Goal: Share content: Share content

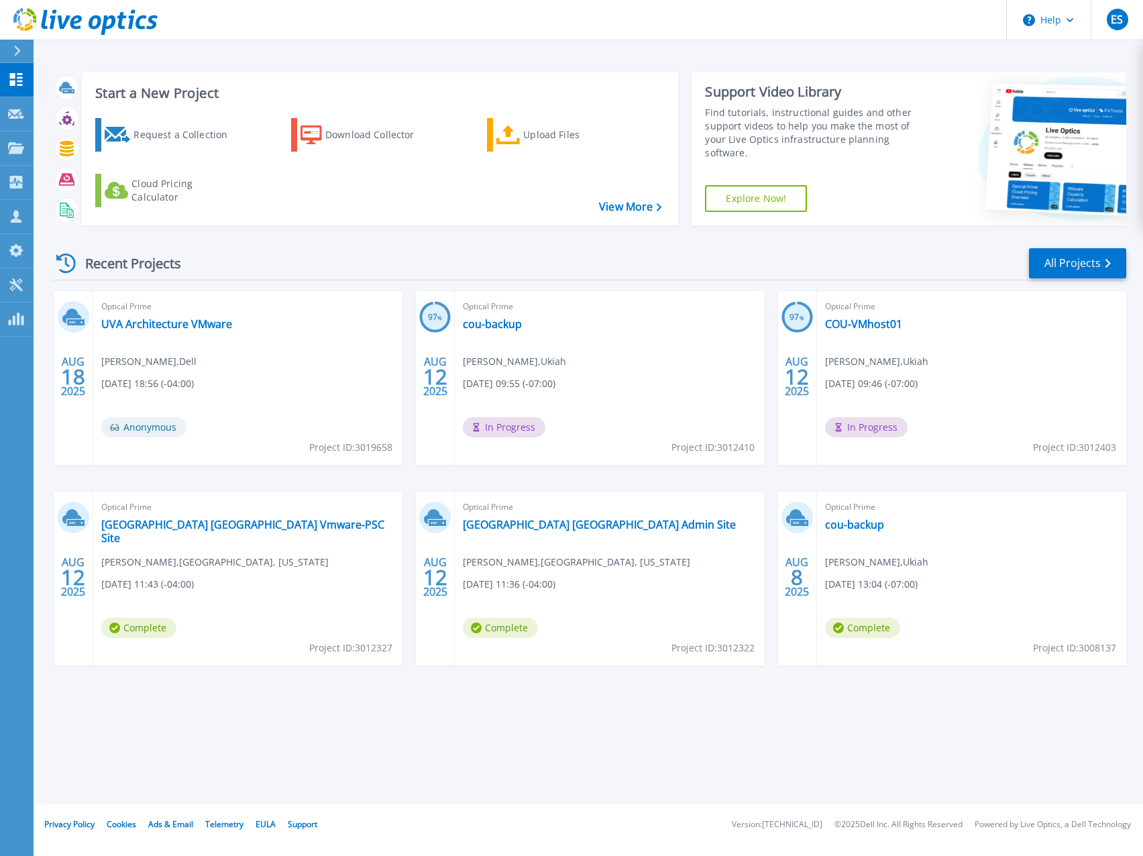
click at [646, 30] on header "Help ES Partner Team Member [PERSON_NAME] [EMAIL_ADDRESS][DOMAIN_NAME] redesign…" at bounding box center [571, 20] width 1143 height 40
click at [176, 326] on link "UVA Architecture VMware" at bounding box center [166, 323] width 131 height 13
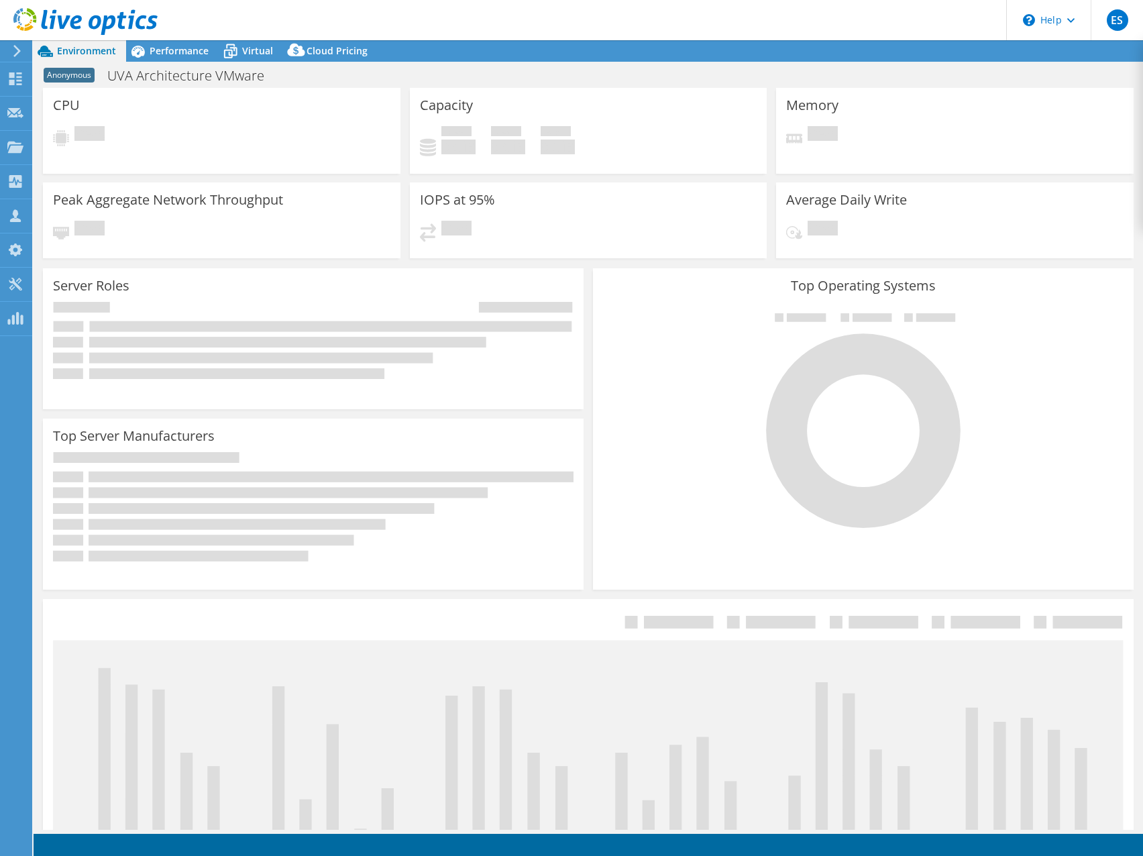
select select "USD"
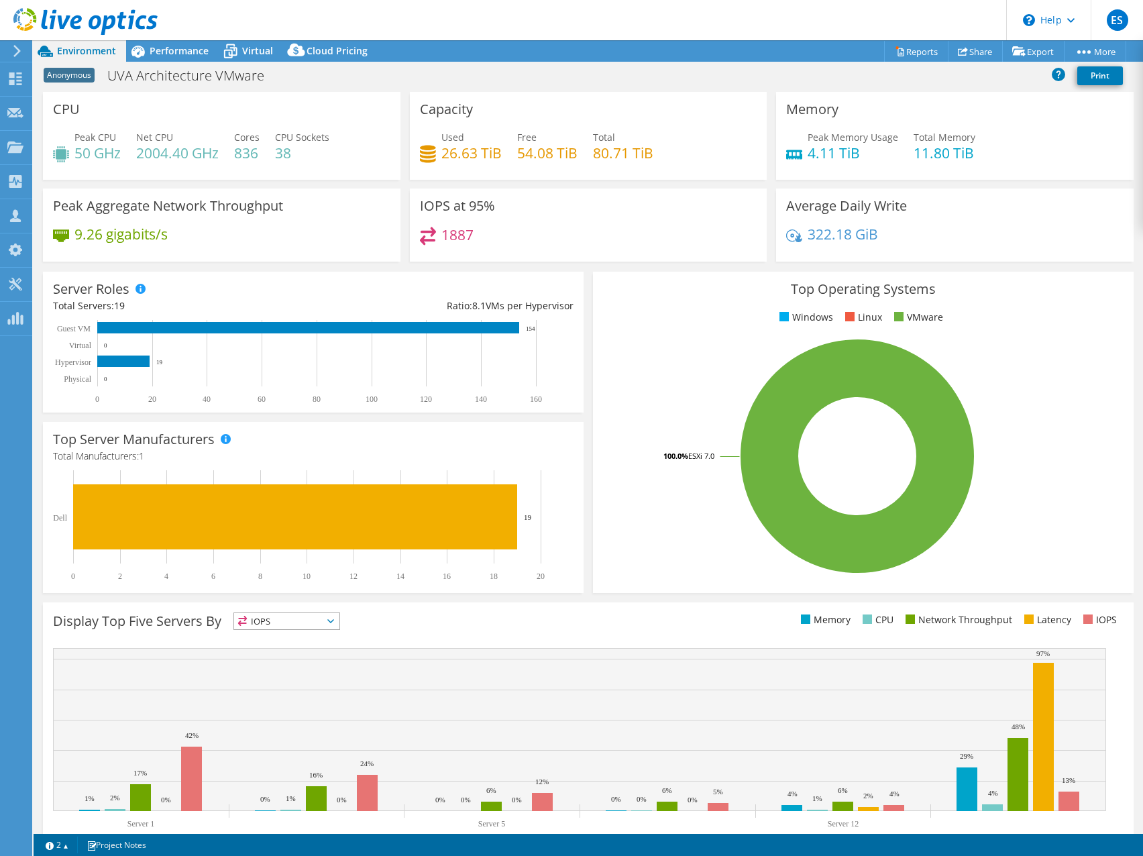
click at [645, 230] on div "1887" at bounding box center [588, 241] width 337 height 29
click at [641, 243] on div "1887" at bounding box center [588, 241] width 337 height 29
click at [633, 248] on div "1887" at bounding box center [588, 241] width 337 height 29
click at [174, 47] on span "Performance" at bounding box center [179, 50] width 59 height 13
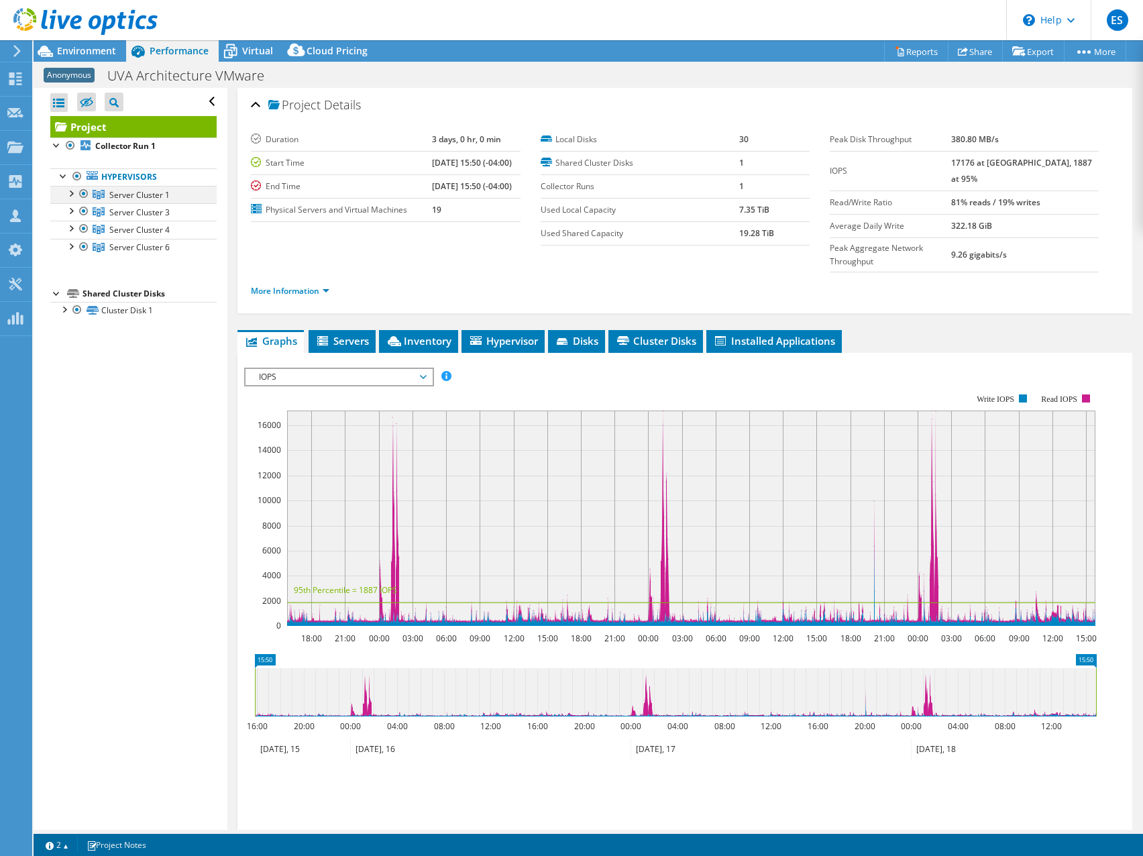
click at [73, 193] on div at bounding box center [70, 192] width 13 height 13
click at [76, 210] on div at bounding box center [70, 209] width 13 height 13
click at [76, 209] on div at bounding box center [70, 209] width 13 height 13
click at [73, 227] on div at bounding box center [70, 227] width 13 height 13
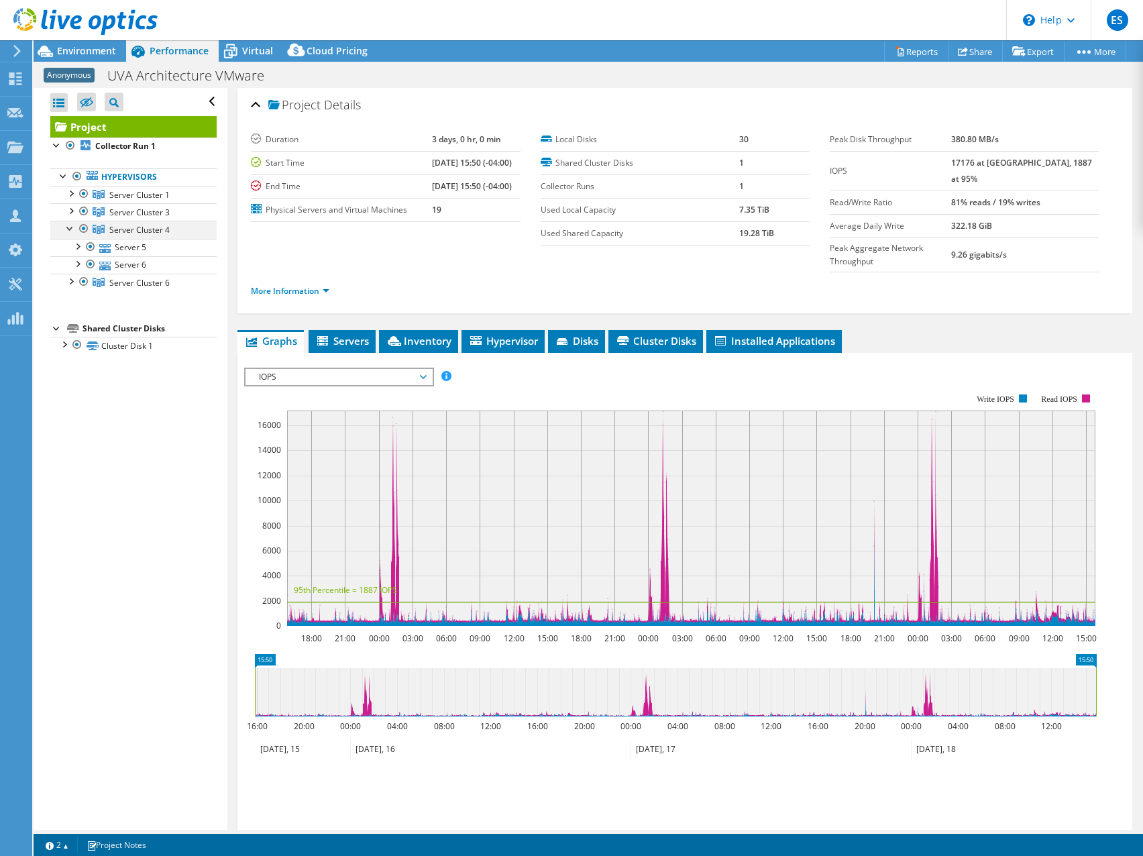
click at [73, 227] on div at bounding box center [70, 227] width 13 height 13
click at [71, 247] on div at bounding box center [70, 245] width 13 height 13
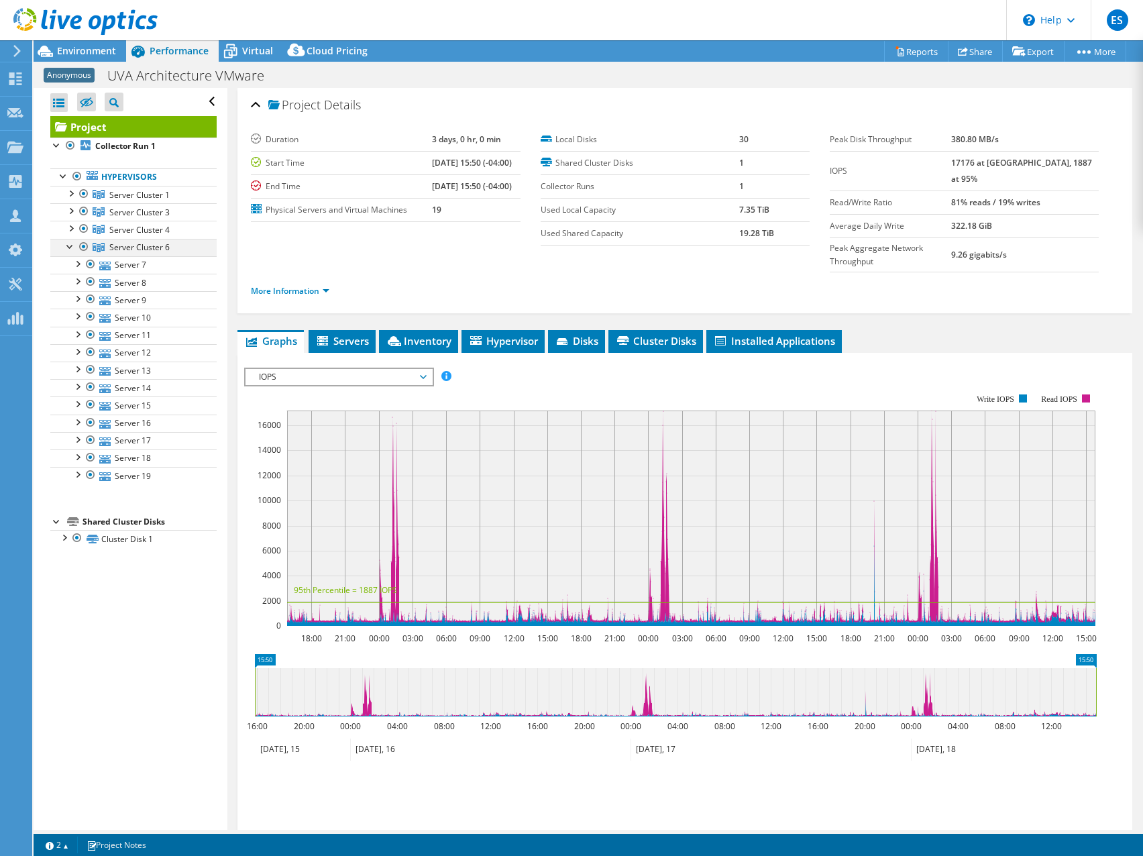
click at [72, 247] on div at bounding box center [70, 245] width 13 height 13
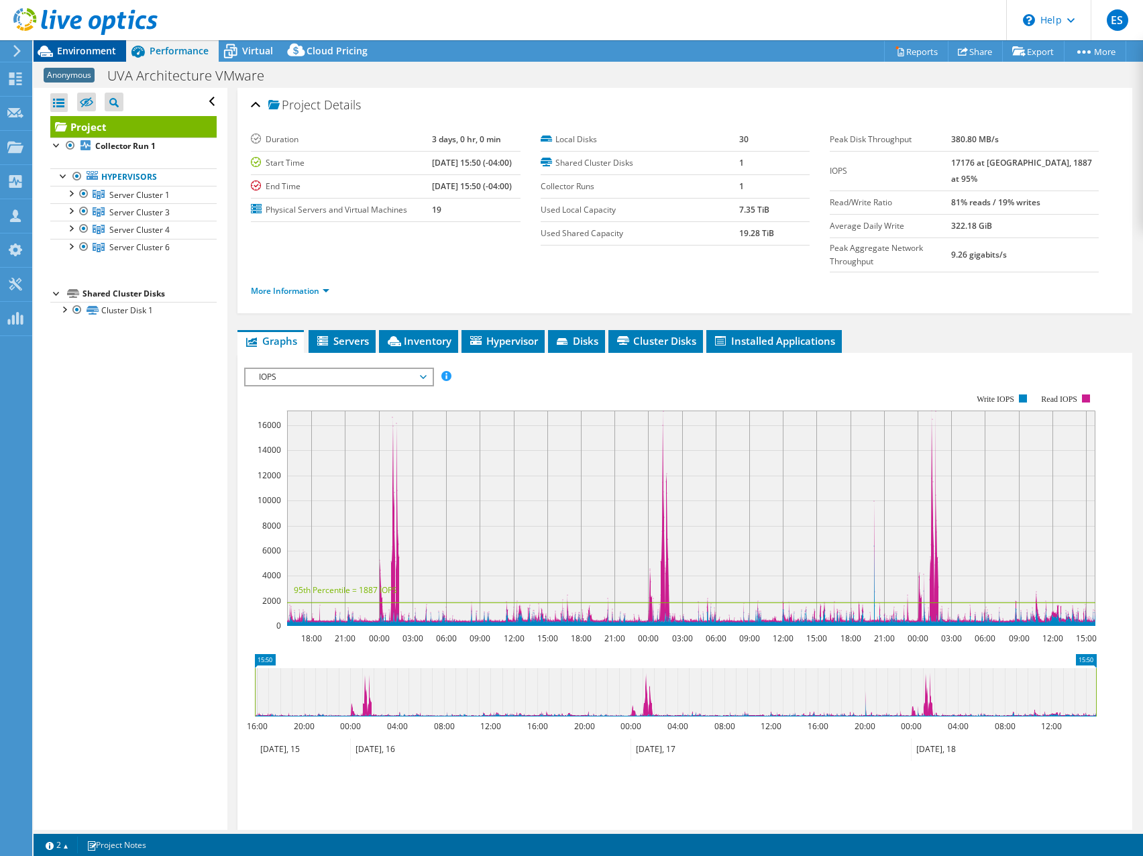
click at [78, 47] on span "Environment" at bounding box center [86, 50] width 59 height 13
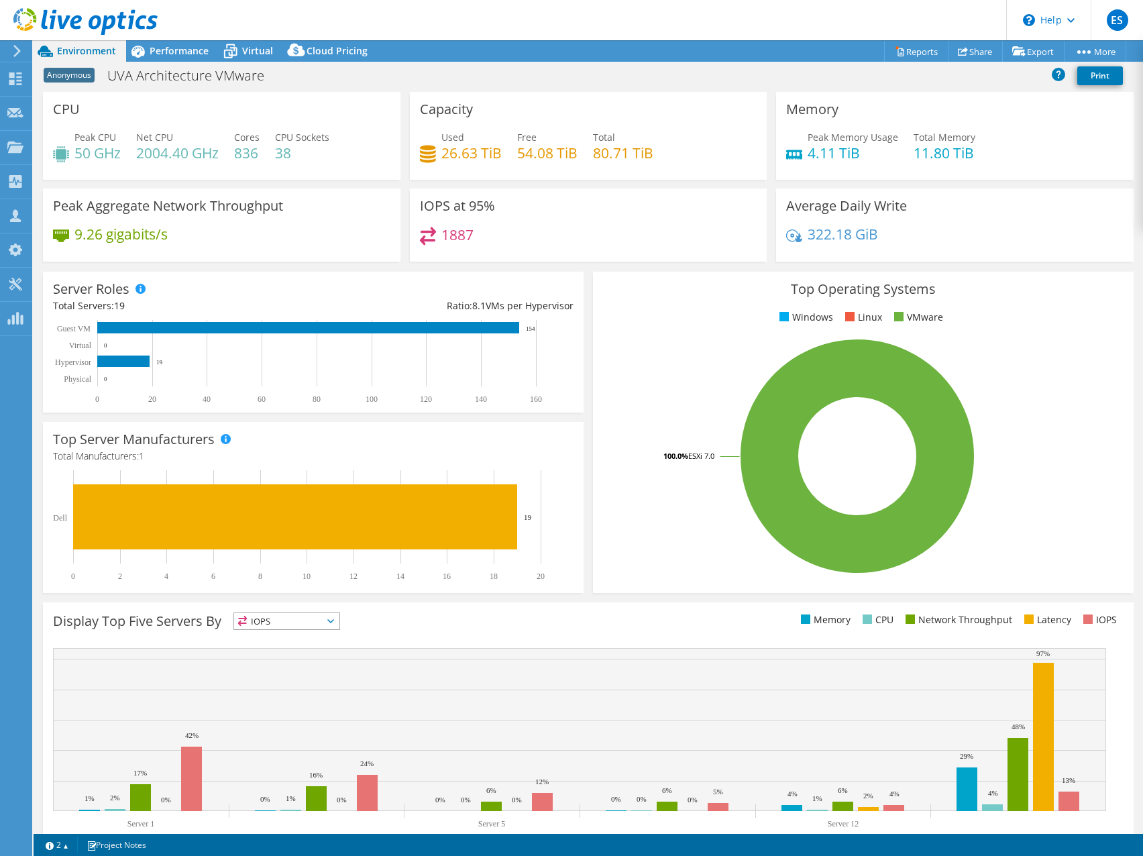
click at [701, 77] on div "Anonymous UVA Architecture VMware Print" at bounding box center [589, 75] width 1110 height 25
click at [674, 73] on div "Anonymous UVA Architecture VMware Print" at bounding box center [589, 75] width 1110 height 25
click at [919, 52] on link "Reports" at bounding box center [916, 51] width 64 height 21
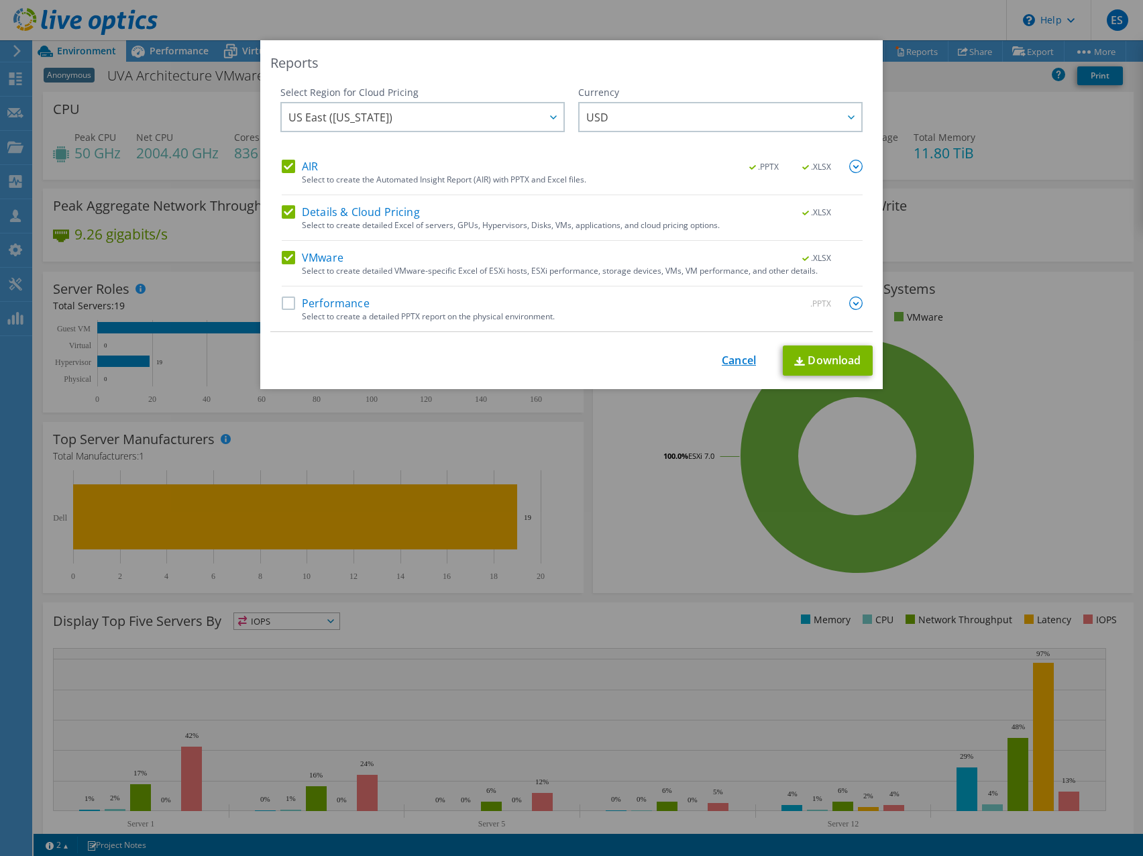
click at [722, 361] on link "Cancel" at bounding box center [739, 360] width 34 height 13
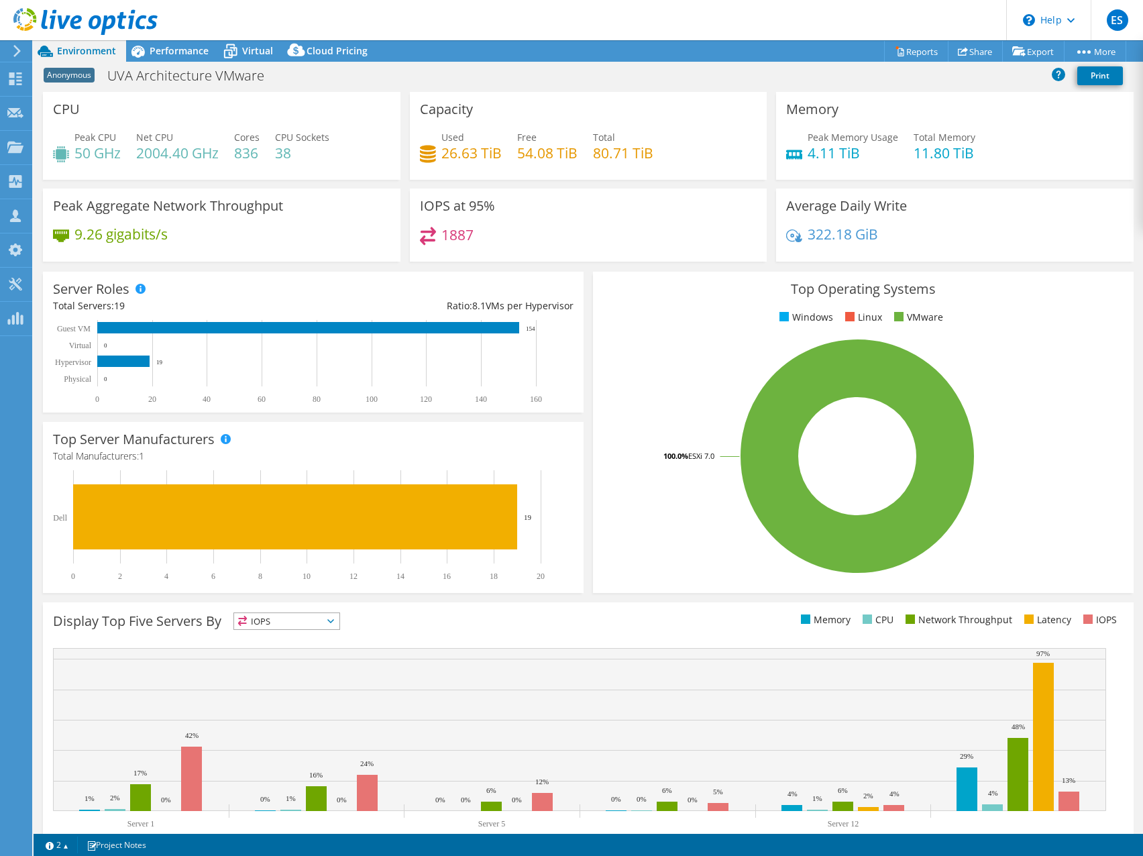
click at [846, 14] on header "ES Partner Team Member Eric Shouse eshouse@redesign-group.com redesign My Profi…" at bounding box center [571, 20] width 1143 height 40
click at [645, 13] on header "ES Partner Team Member Eric Shouse eshouse@redesign-group.com redesign My Profi…" at bounding box center [571, 20] width 1143 height 40
click at [730, 13] on header "ES Partner Team Member Eric Shouse eshouse@redesign-group.com redesign My Profi…" at bounding box center [571, 20] width 1143 height 40
click at [1121, 21] on span "ES" at bounding box center [1117, 19] width 21 height 21
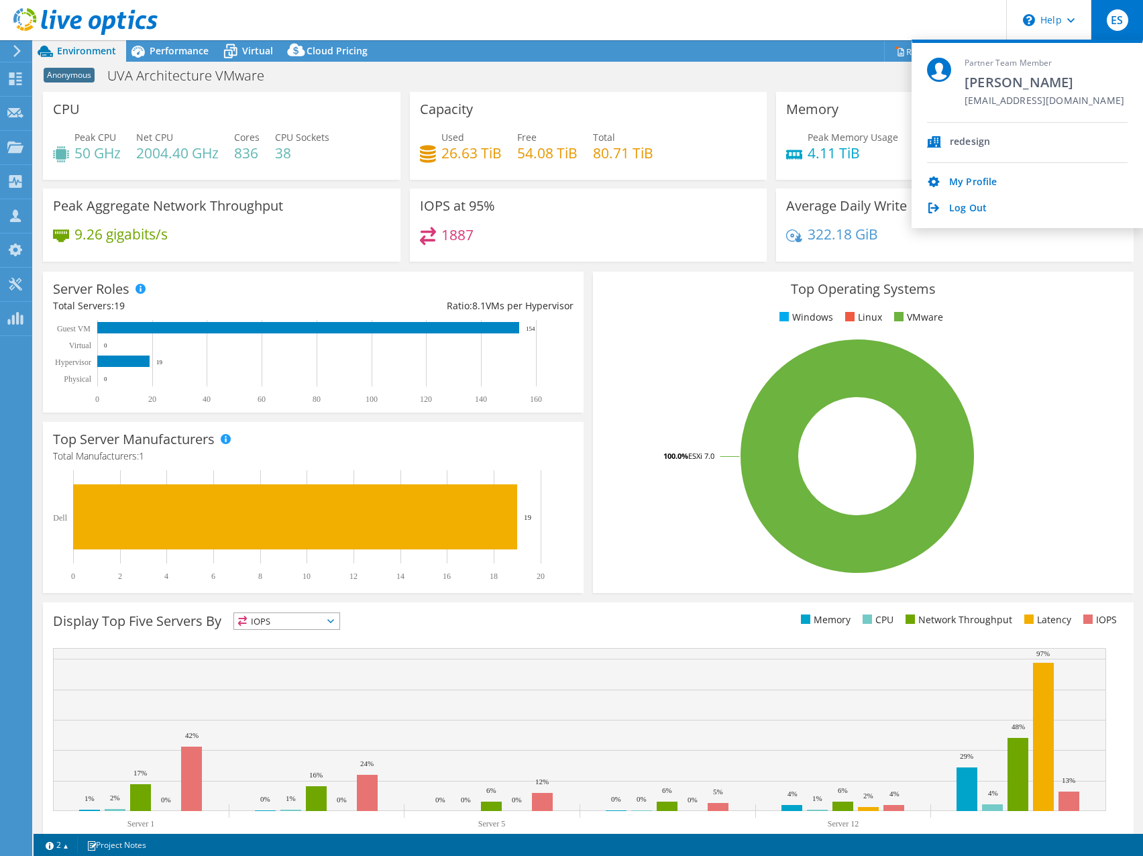
click at [776, 34] on header "ES Partner Team Member Eric Shouse eshouse@redesign-group.com redesign My Profi…" at bounding box center [571, 20] width 1143 height 40
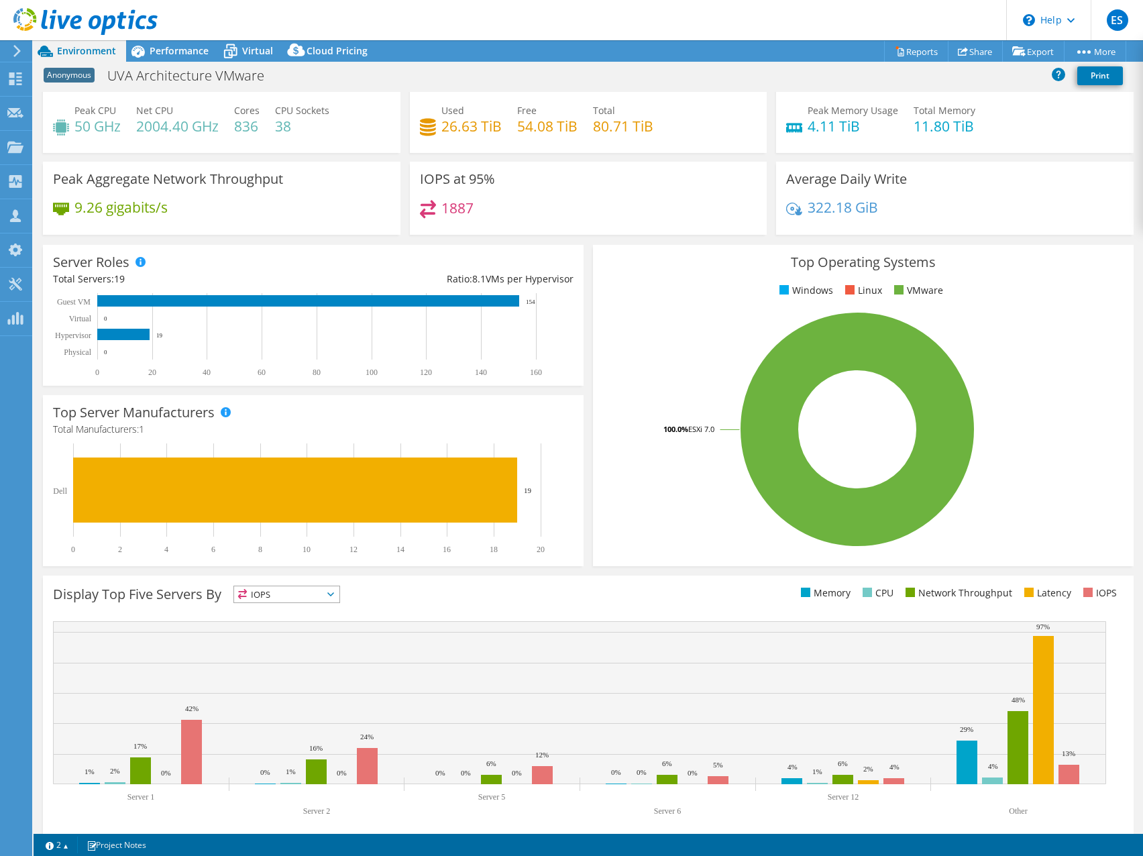
scroll to position [40, 0]
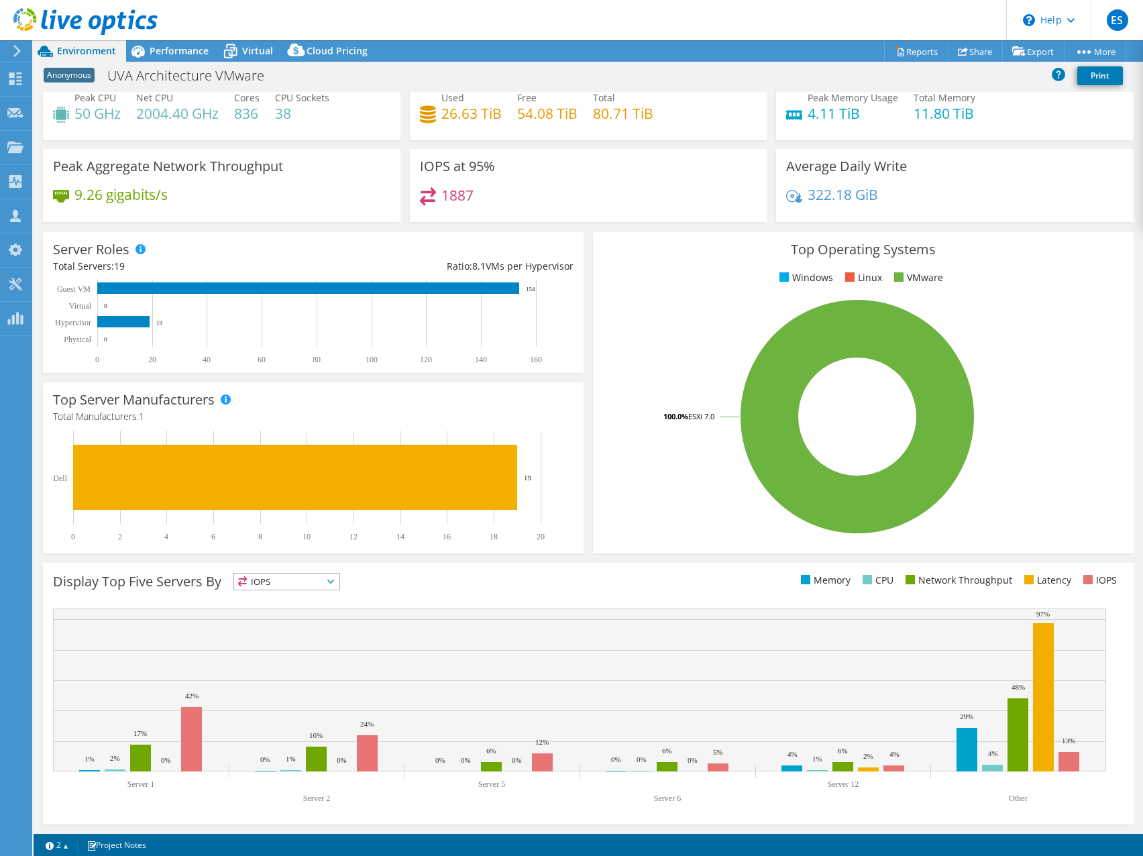
click at [1056, 235] on div "Top Operating Systems Windows Linux VMware 100.0% ESXi 7.0" at bounding box center [863, 392] width 541 height 321
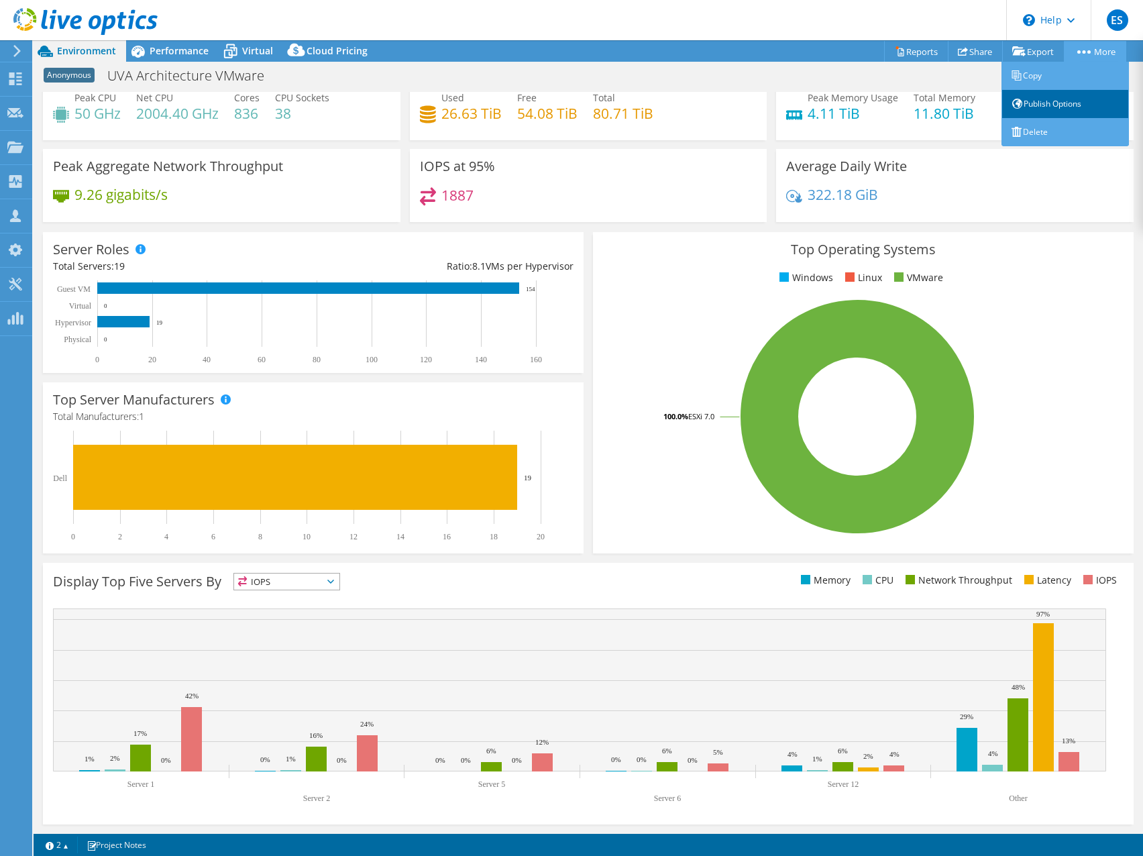
click at [1058, 98] on link "Publish Options" at bounding box center [1065, 104] width 127 height 28
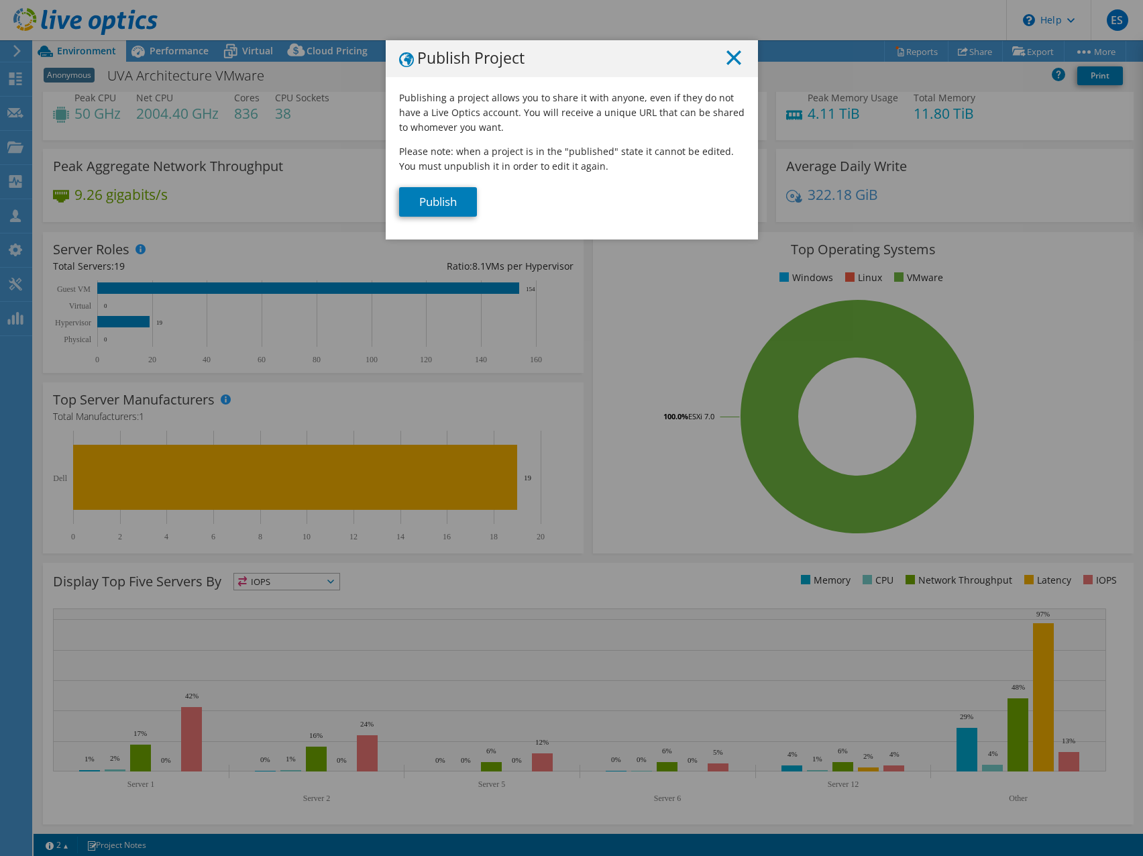
click at [728, 56] on line at bounding box center [733, 57] width 13 height 13
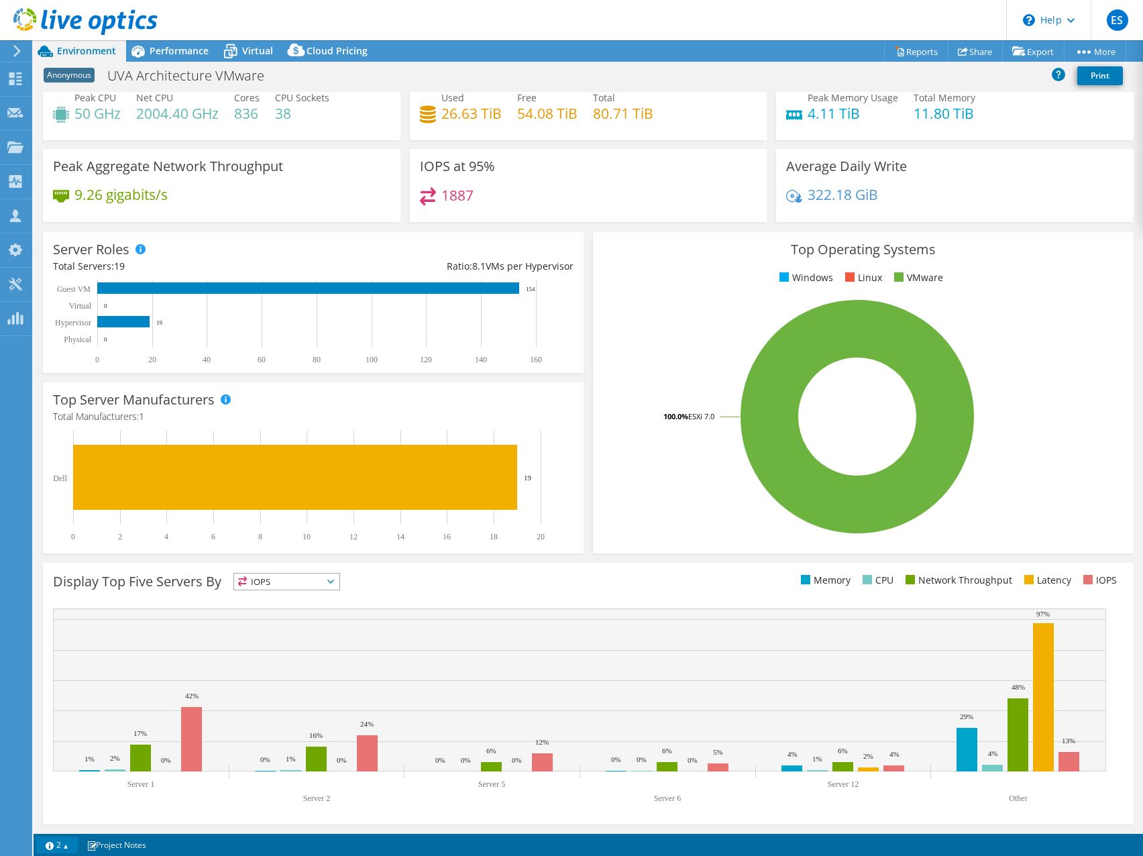
click at [66, 846] on link "2" at bounding box center [57, 845] width 42 height 17
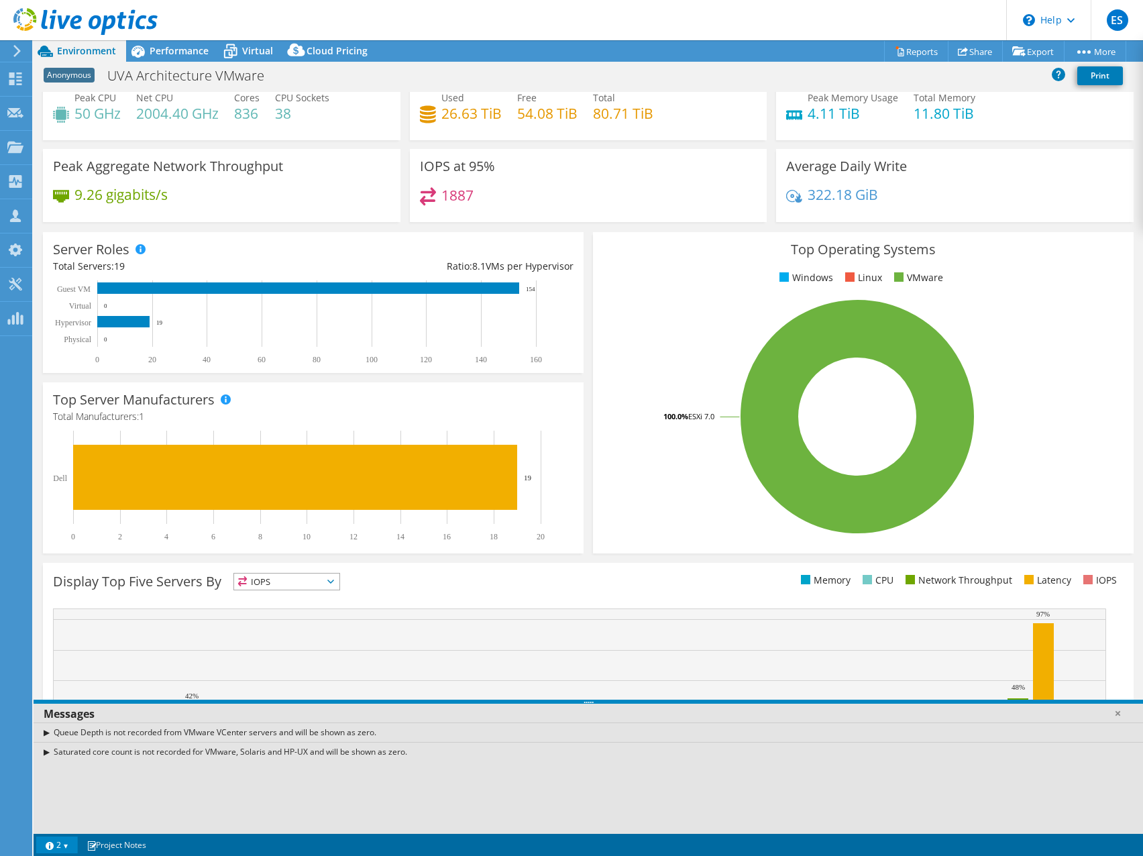
click at [66, 846] on link "2" at bounding box center [57, 845] width 42 height 17
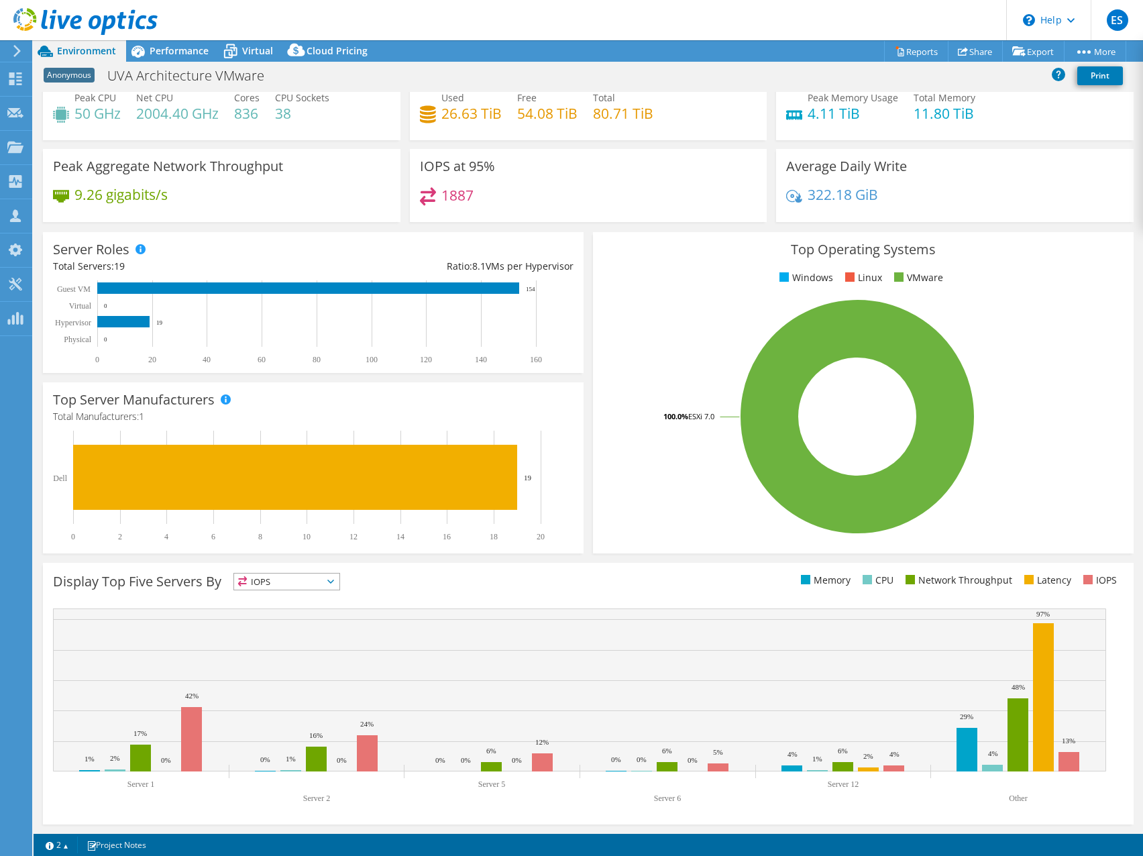
click at [695, 242] on h3 "Top Operating Systems" at bounding box center [863, 249] width 521 height 15
click at [972, 201] on div "322.18 GiB" at bounding box center [954, 201] width 337 height 28
click at [1029, 181] on div "Average Daily Write 322.18 GiB" at bounding box center [955, 185] width 358 height 73
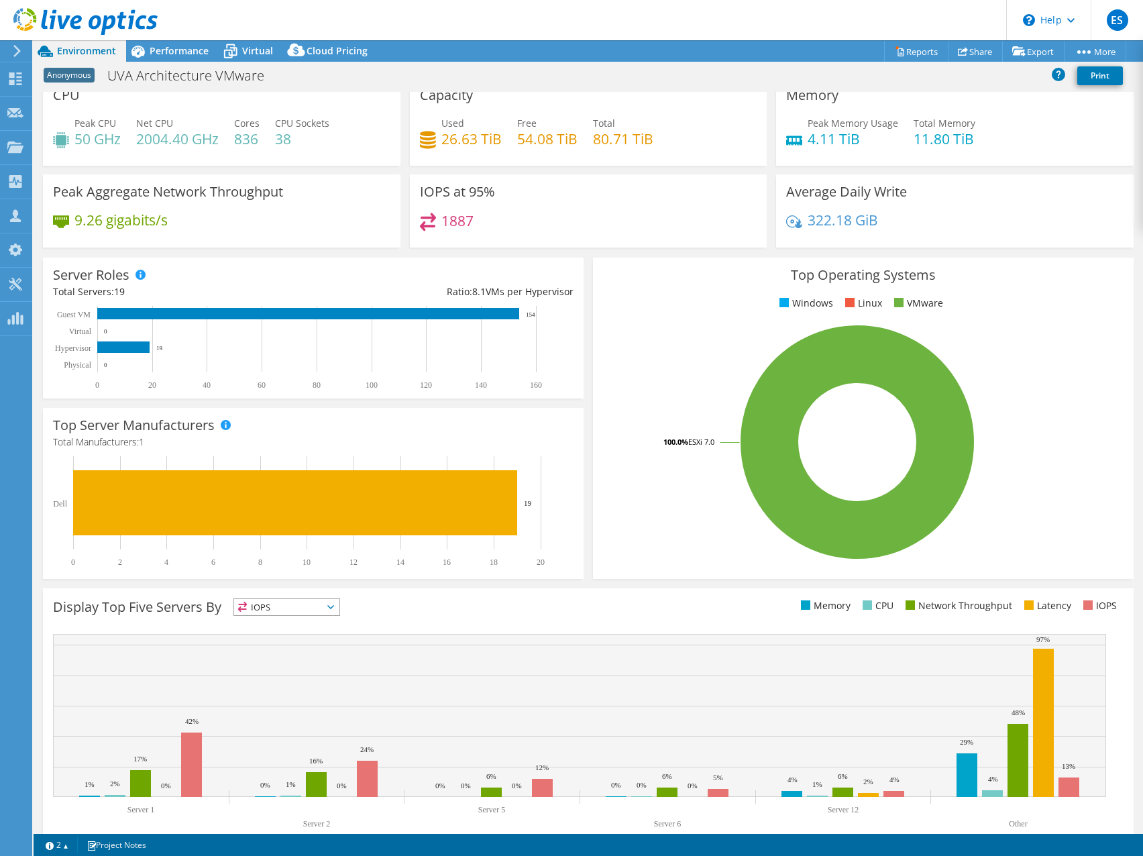
scroll to position [0, 0]
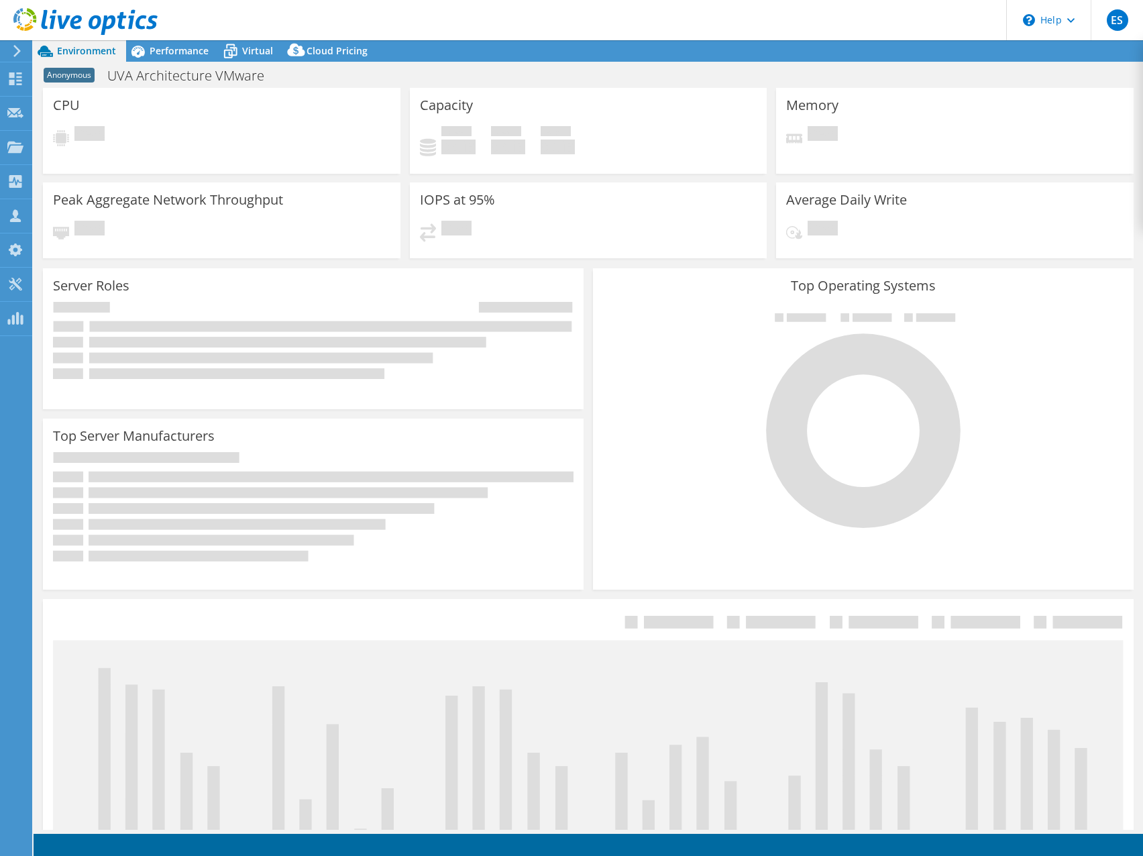
select select "USD"
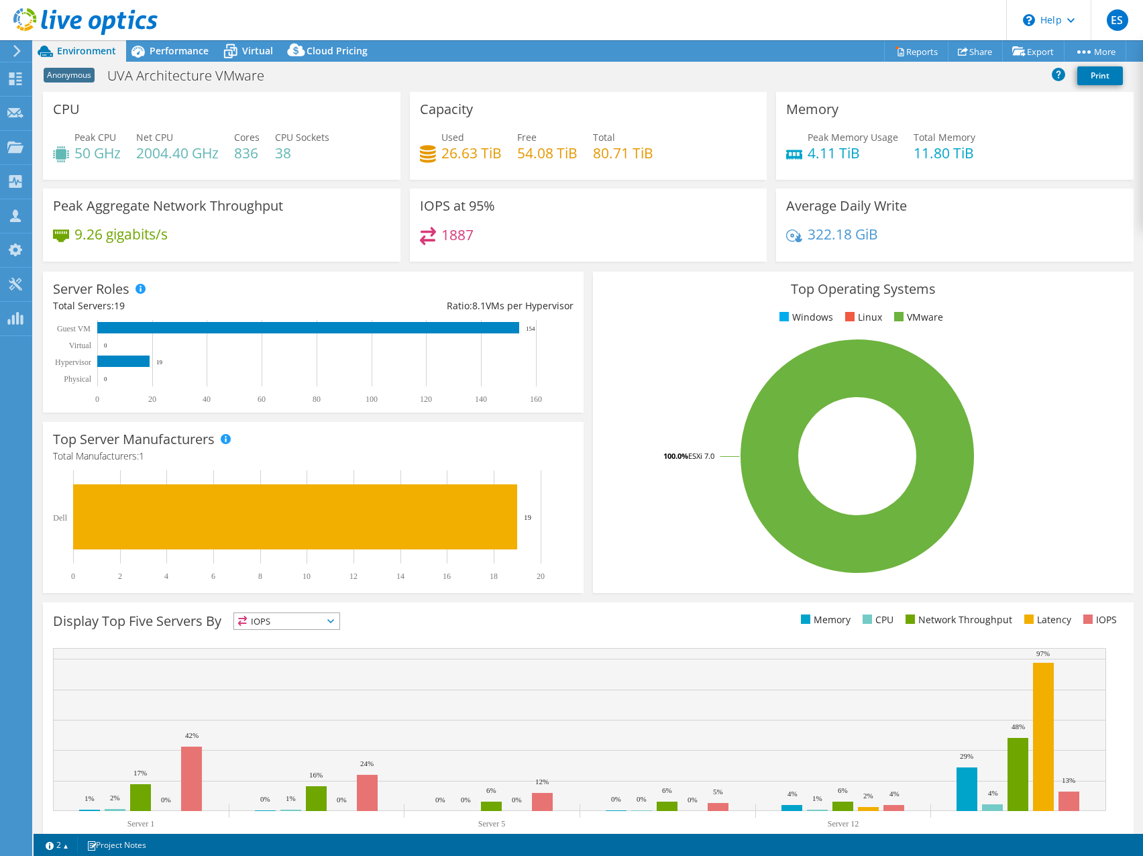
click at [693, 205] on div "IOPS at 95% 1887" at bounding box center [589, 225] width 358 height 73
click at [170, 52] on span "Performance" at bounding box center [179, 50] width 59 height 13
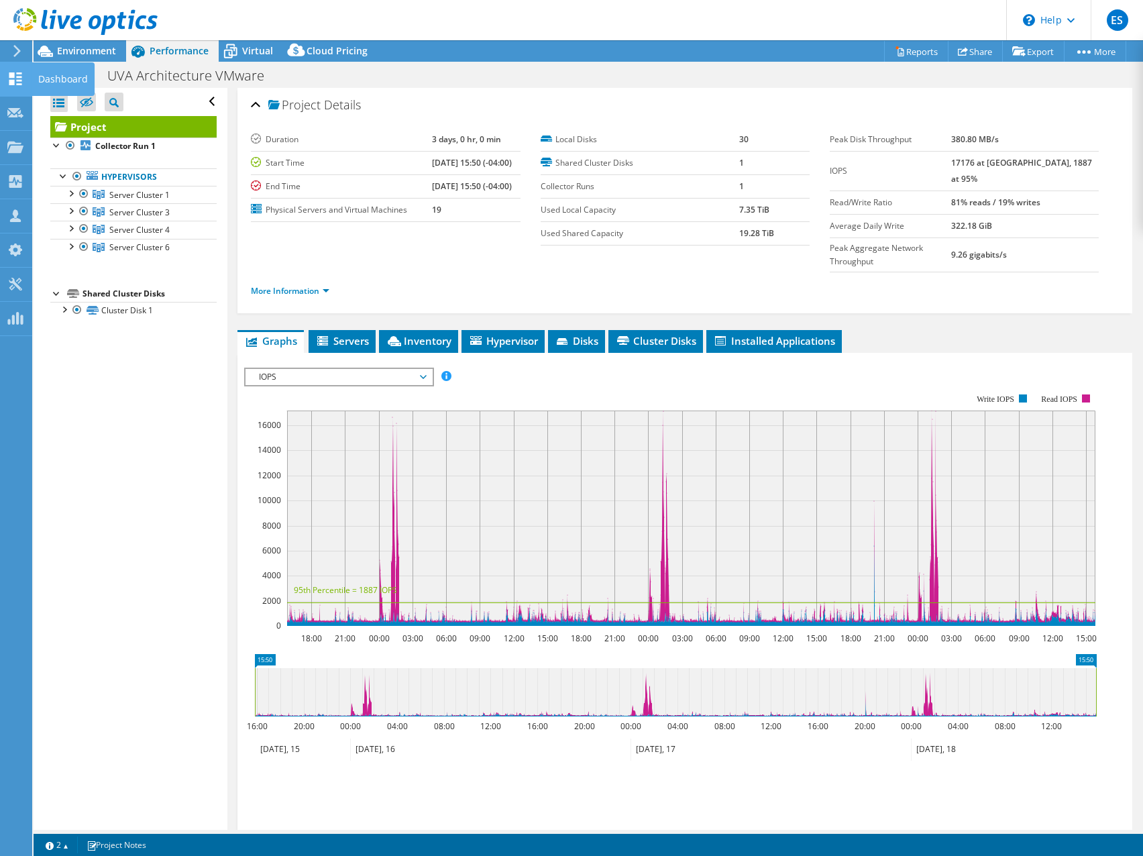
click at [12, 76] on use at bounding box center [15, 78] width 13 height 13
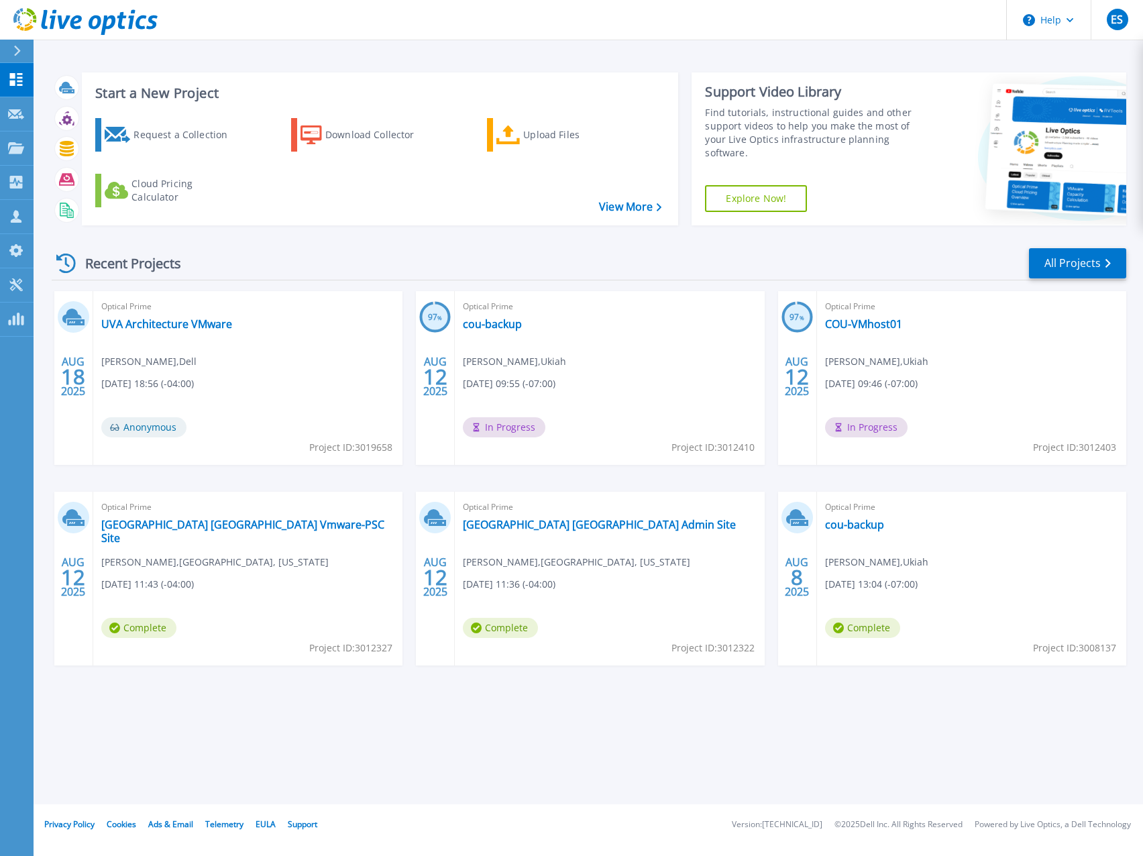
click at [525, 258] on div "Recent Projects All Projects" at bounding box center [589, 264] width 1075 height 34
click at [519, 240] on div "Recent Projects All Projects [DATE] Optical Prime UVA Architecture VMware [PERS…" at bounding box center [589, 469] width 1075 height 467
click at [535, 527] on link "[GEOGRAPHIC_DATA] [GEOGRAPHIC_DATA] Admin Site" at bounding box center [599, 524] width 273 height 13
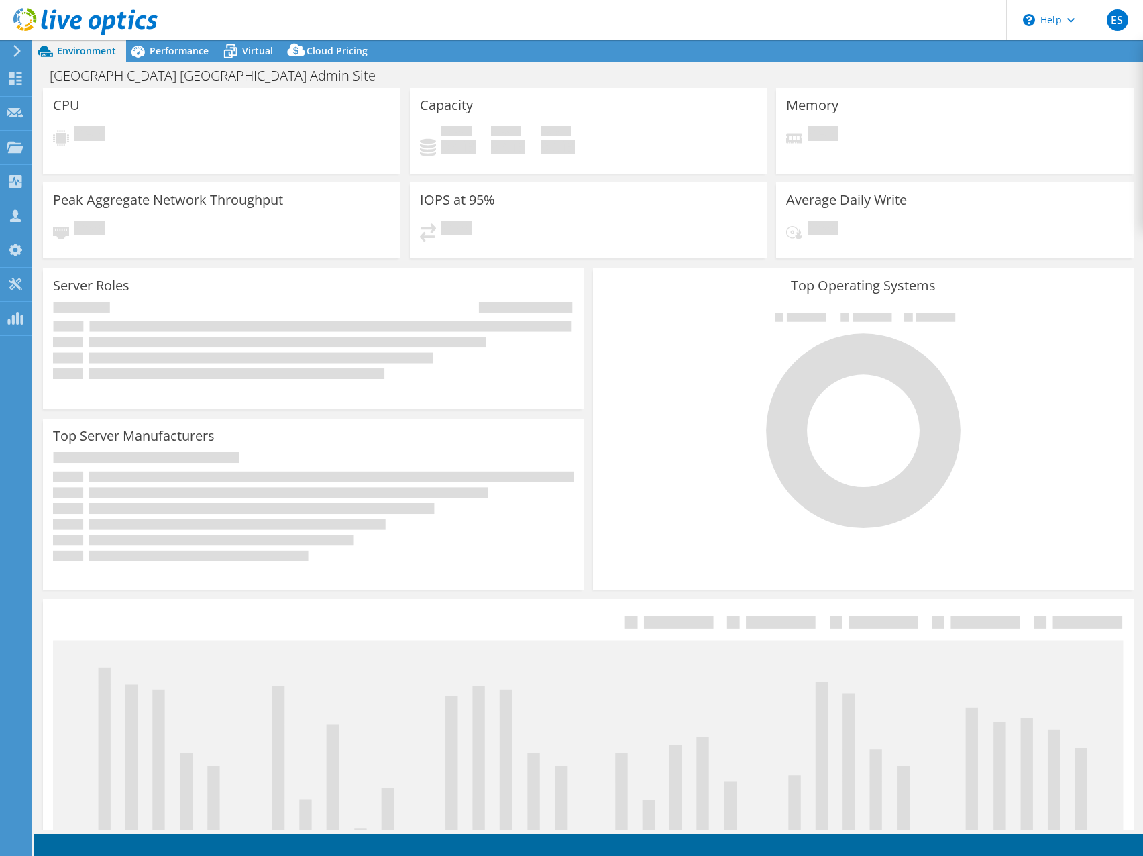
select select "USD"
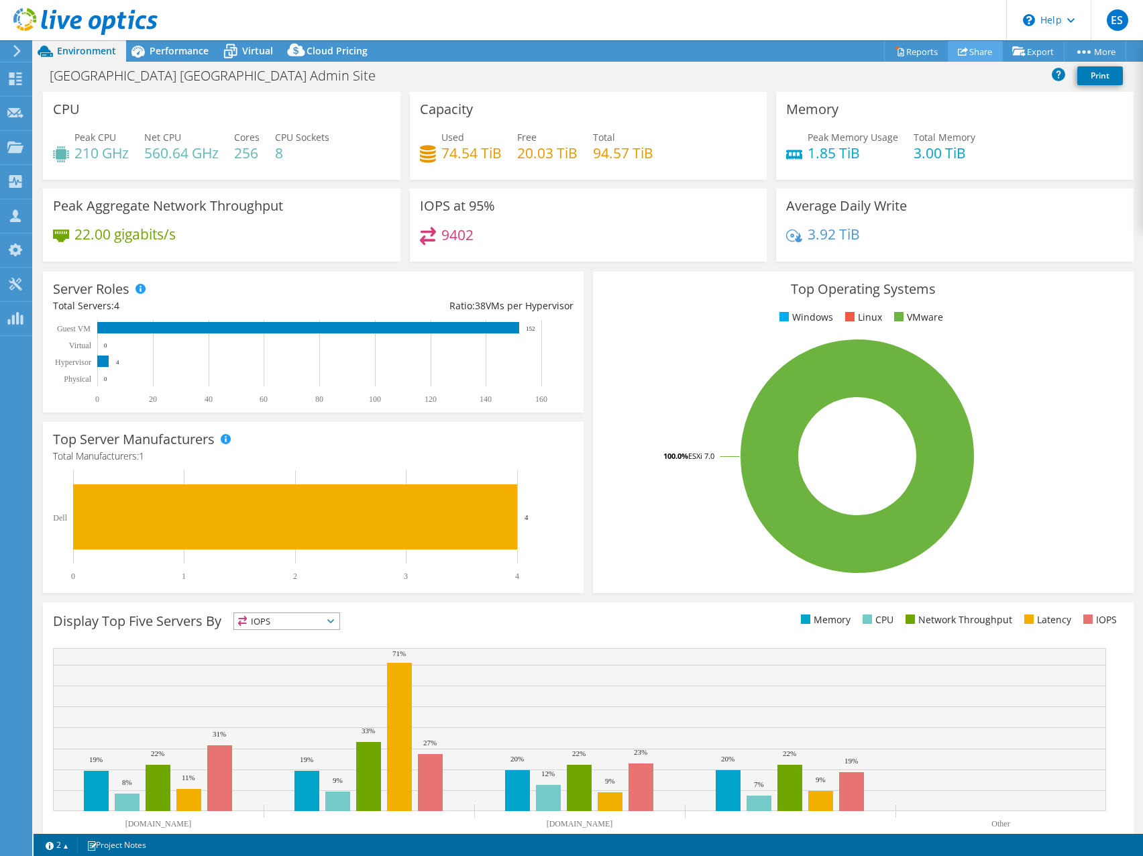
click at [972, 52] on link "Share" at bounding box center [975, 51] width 55 height 21
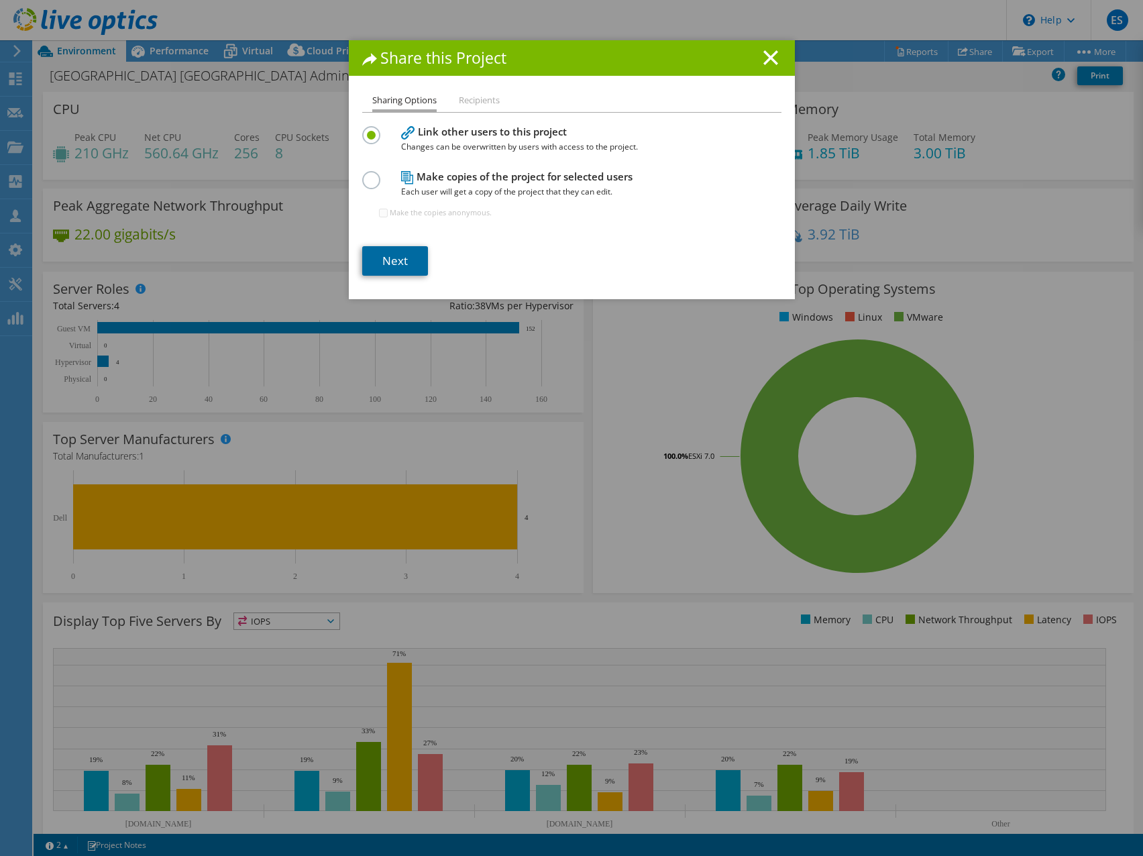
click at [398, 266] on link "Next" at bounding box center [395, 261] width 66 height 30
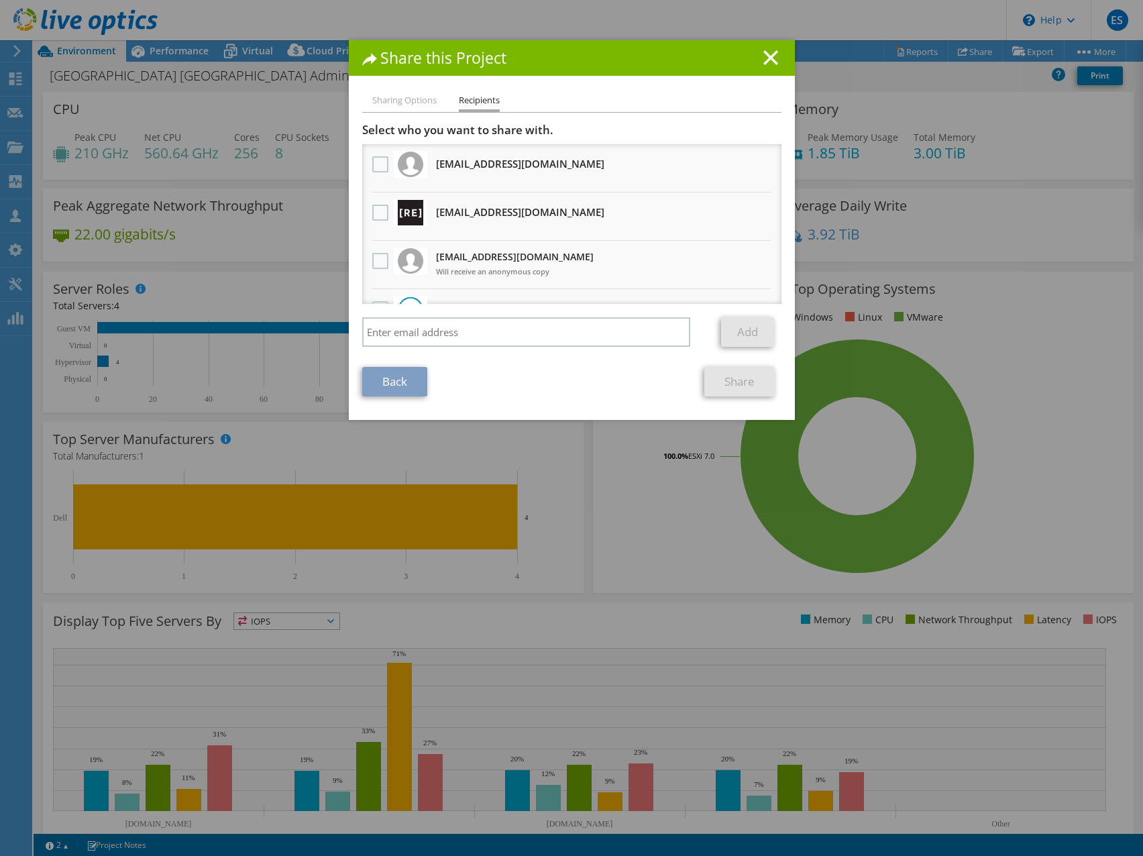
click at [403, 386] on link "Back" at bounding box center [394, 382] width 65 height 30
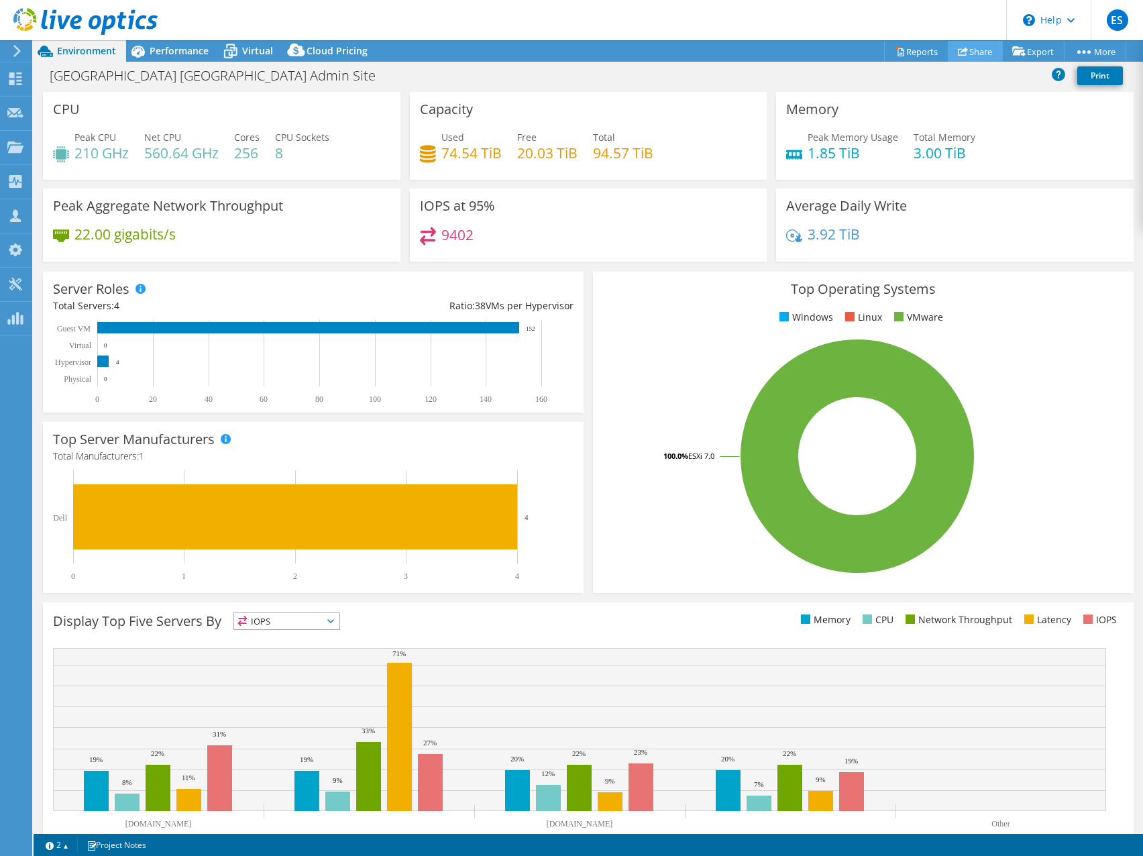
click at [978, 48] on link "Share" at bounding box center [975, 51] width 55 height 21
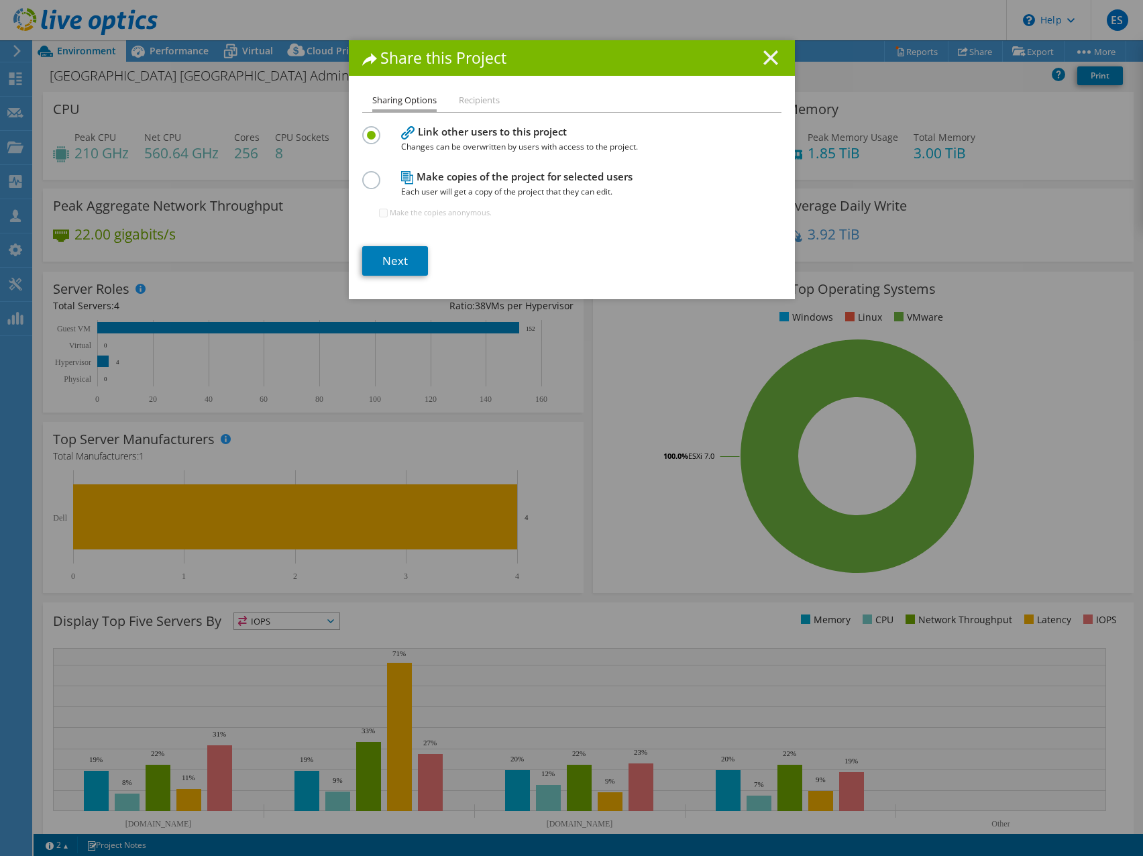
click at [767, 58] on line at bounding box center [770, 57] width 13 height 13
